Goal: Task Accomplishment & Management: Manage account settings

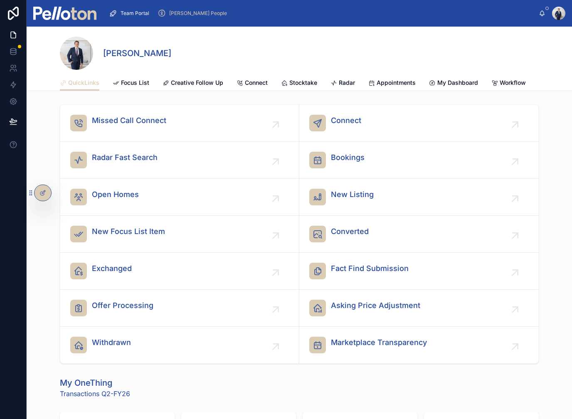
click at [303, 80] on span "Stocktake" at bounding box center [303, 83] width 28 height 8
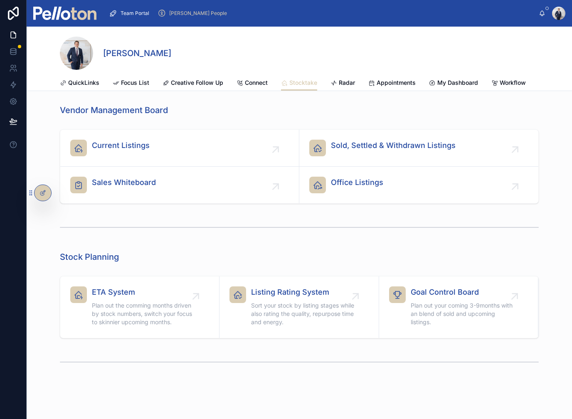
click at [111, 143] on span "Current Listings" at bounding box center [121, 146] width 58 height 12
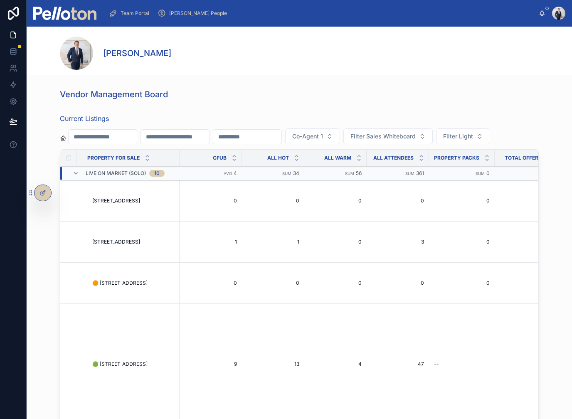
click at [128, 376] on td "🟢 [STREET_ADDRESS] 🟢 [STREET_ADDRESS]" at bounding box center [130, 364] width 97 height 121
click at [125, 367] on span "🟢 [STREET_ADDRESS]" at bounding box center [119, 364] width 55 height 7
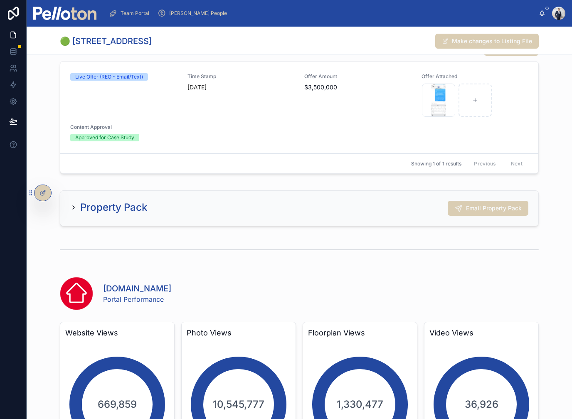
scroll to position [952, 0]
click at [236, 206] on div "Property Pack Email Property Pack" at bounding box center [299, 208] width 458 height 15
click at [70, 207] on icon at bounding box center [73, 207] width 7 height 7
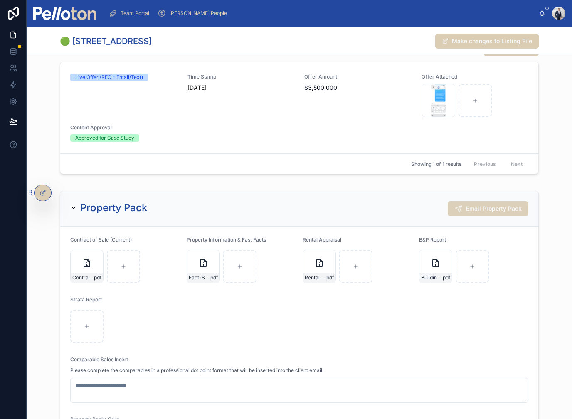
click at [493, 206] on span "Email Property Pack" at bounding box center [494, 208] width 56 height 8
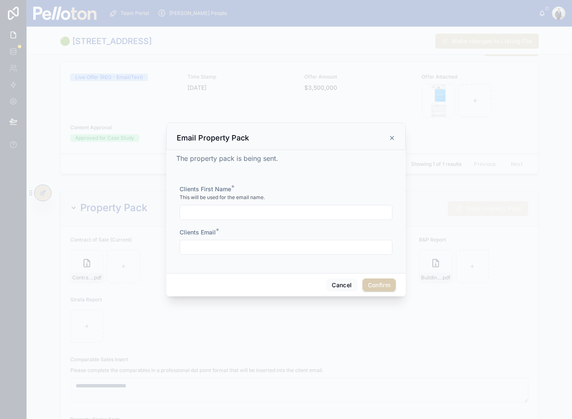
click at [250, 215] on div "Clients First Name * This will be used for the email name. Clients Email *" at bounding box center [285, 224] width 213 height 78
drag, startPoint x: 256, startPoint y: 202, endPoint x: 256, endPoint y: 206, distance: 4.2
click at [256, 206] on input "text" at bounding box center [286, 212] width 212 height 12
type input "*"
type input "****"
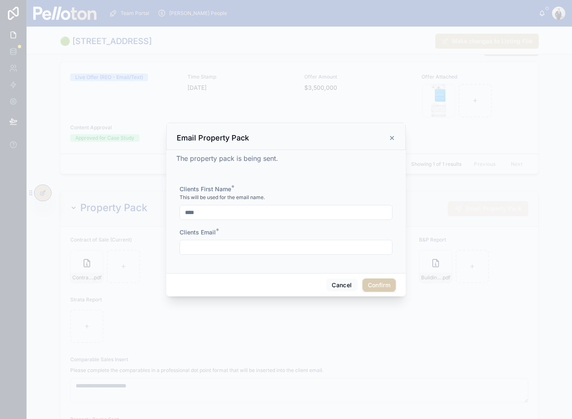
click at [241, 241] on input "text" at bounding box center [286, 247] width 212 height 12
type input "**********"
drag, startPoint x: 241, startPoint y: 242, endPoint x: 381, endPoint y: 277, distance: 144.7
click at [0, 0] on html "Team Portal [PERSON_NAME] People [PERSON_NAME] 🟢 [STREET_ADDRESS] Make changes …" at bounding box center [286, 209] width 572 height 419
click at [376, 280] on button "Confirm" at bounding box center [378, 284] width 33 height 13
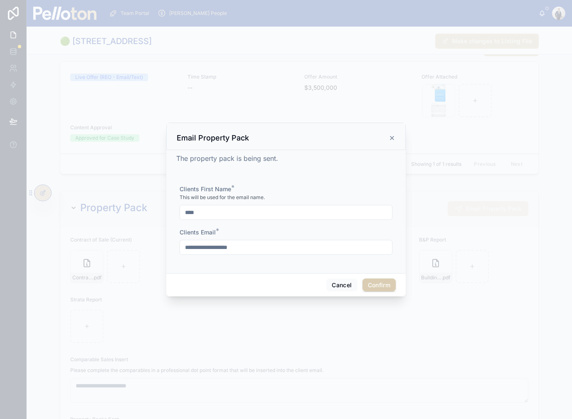
type input "*"
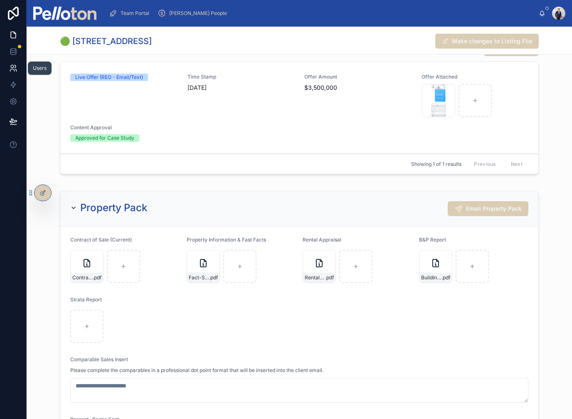
click at [12, 65] on icon at bounding box center [12, 66] width 3 height 3
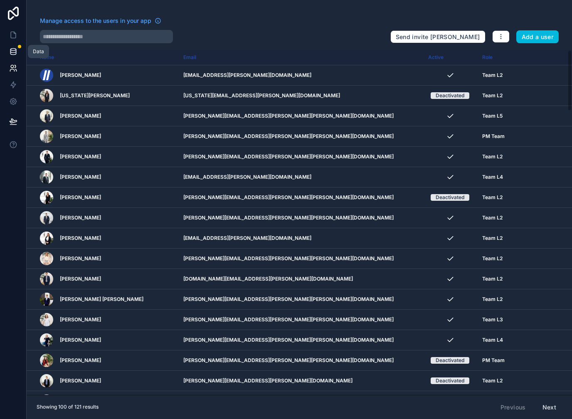
click at [21, 52] on link at bounding box center [13, 51] width 26 height 17
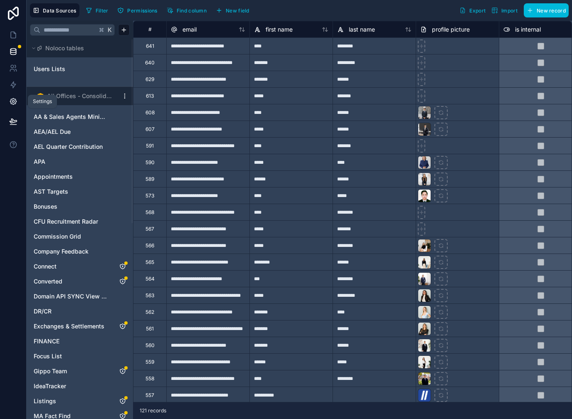
click at [15, 101] on icon at bounding box center [13, 101] width 8 height 8
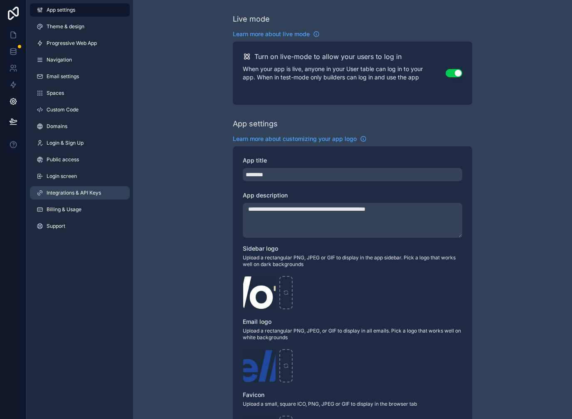
click at [62, 189] on span "Integrations & API Keys" at bounding box center [74, 192] width 54 height 7
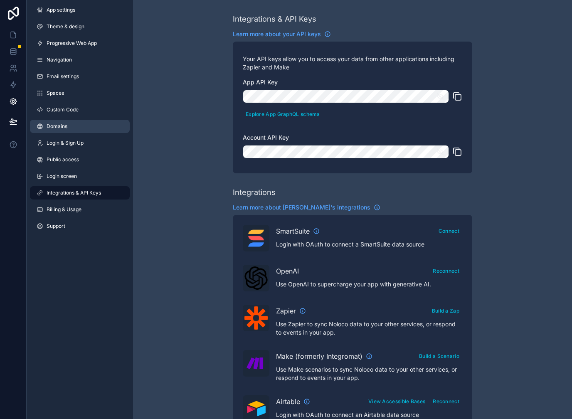
click at [59, 123] on span "Domains" at bounding box center [57, 126] width 21 height 7
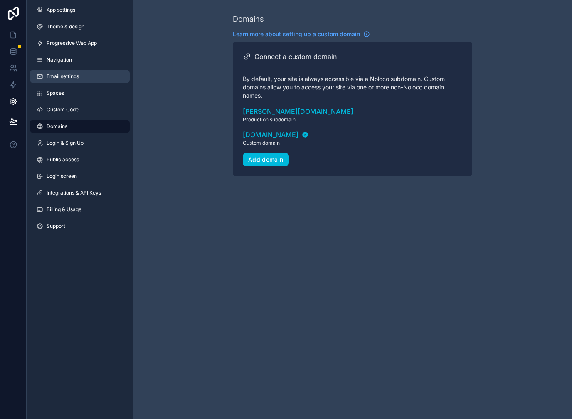
click at [59, 76] on span "Email settings" at bounding box center [63, 76] width 32 height 7
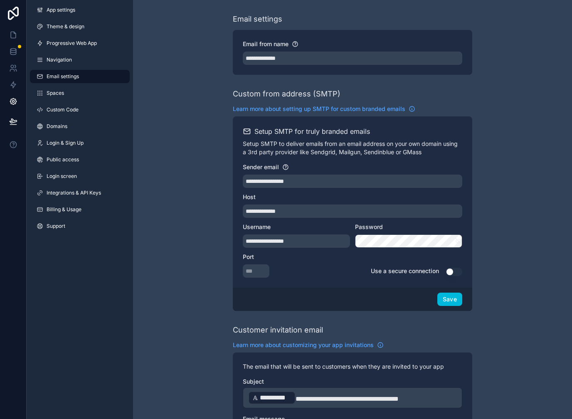
click at [452, 298] on button "Save" at bounding box center [449, 298] width 25 height 13
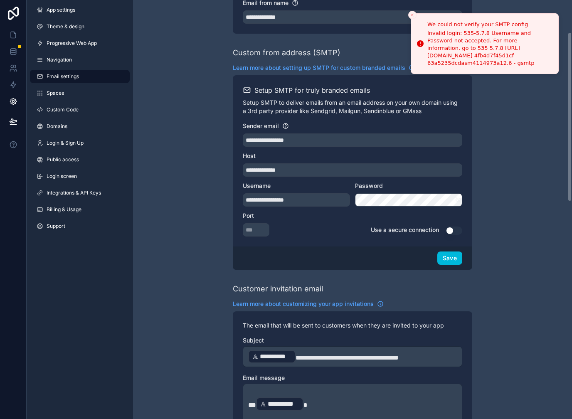
scroll to position [42, 0]
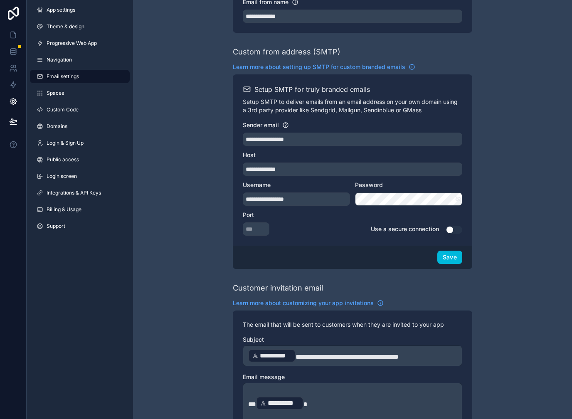
click at [455, 200] on icon "scrollable content" at bounding box center [458, 198] width 7 height 7
click at [459, 199] on icon "scrollable content" at bounding box center [458, 199] width 1 height 1
click at [459, 199] on icon "scrollable content" at bounding box center [458, 198] width 7 height 7
click at [456, 203] on button "scrollable content" at bounding box center [458, 198] width 7 height 13
click at [463, 197] on div "**********" at bounding box center [352, 159] width 239 height 171
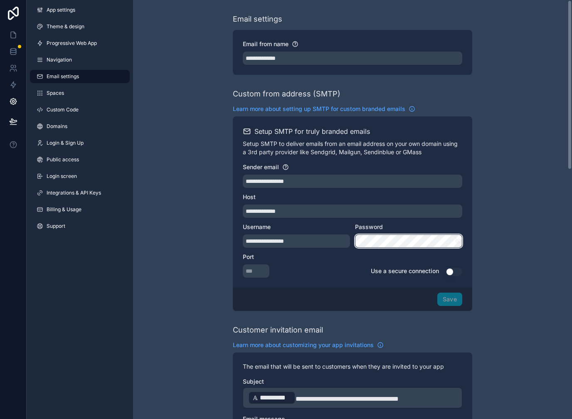
scroll to position [0, 0]
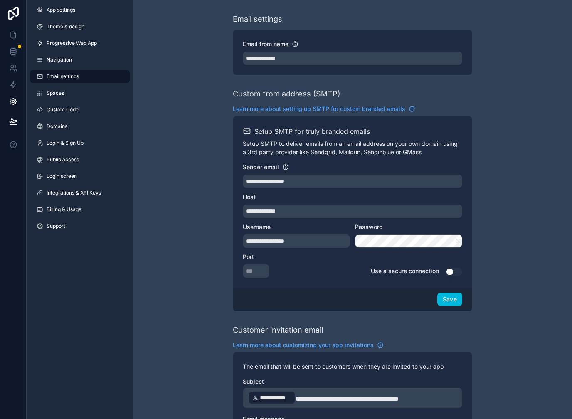
click at [458, 241] on icon "scrollable content" at bounding box center [458, 241] width 6 height 6
click at [450, 300] on button "Save" at bounding box center [449, 298] width 25 height 13
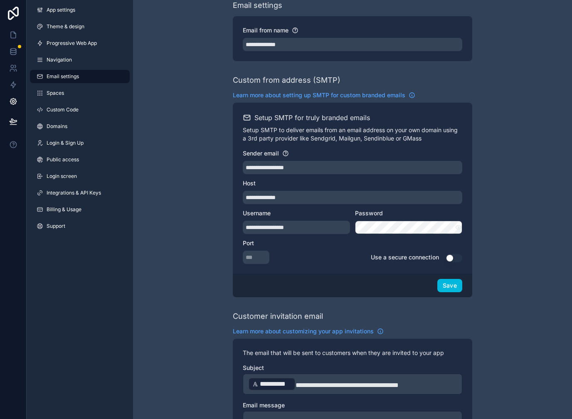
scroll to position [10, 0]
click at [442, 279] on button "Save" at bounding box center [449, 285] width 25 height 13
click at [459, 279] on button "Save" at bounding box center [449, 285] width 25 height 13
click at [455, 279] on button "Save" at bounding box center [449, 285] width 25 height 13
